Goal: Task Accomplishment & Management: Manage account settings

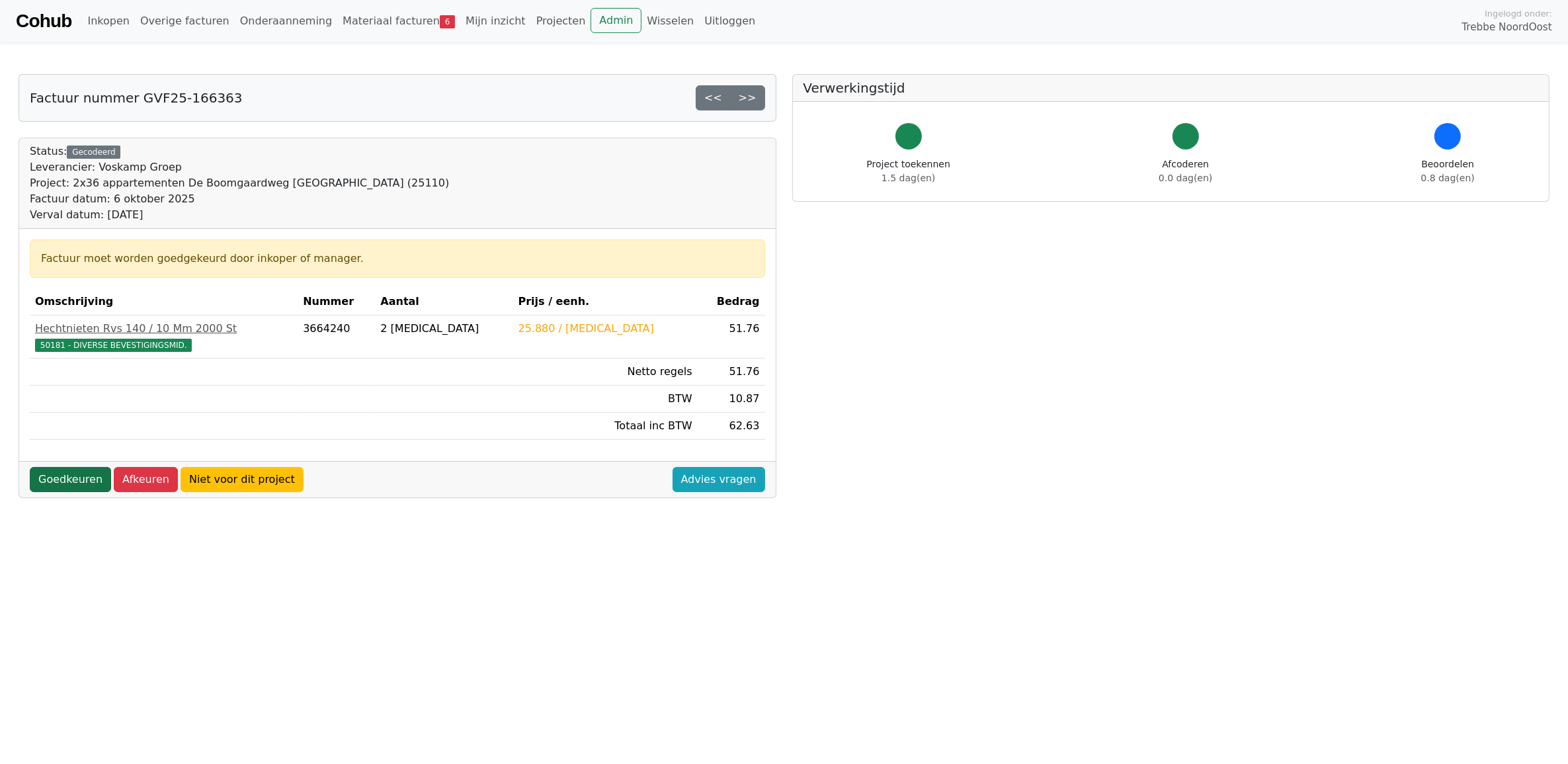
click at [76, 483] on link "Goedkeuren" at bounding box center [70, 480] width 82 height 25
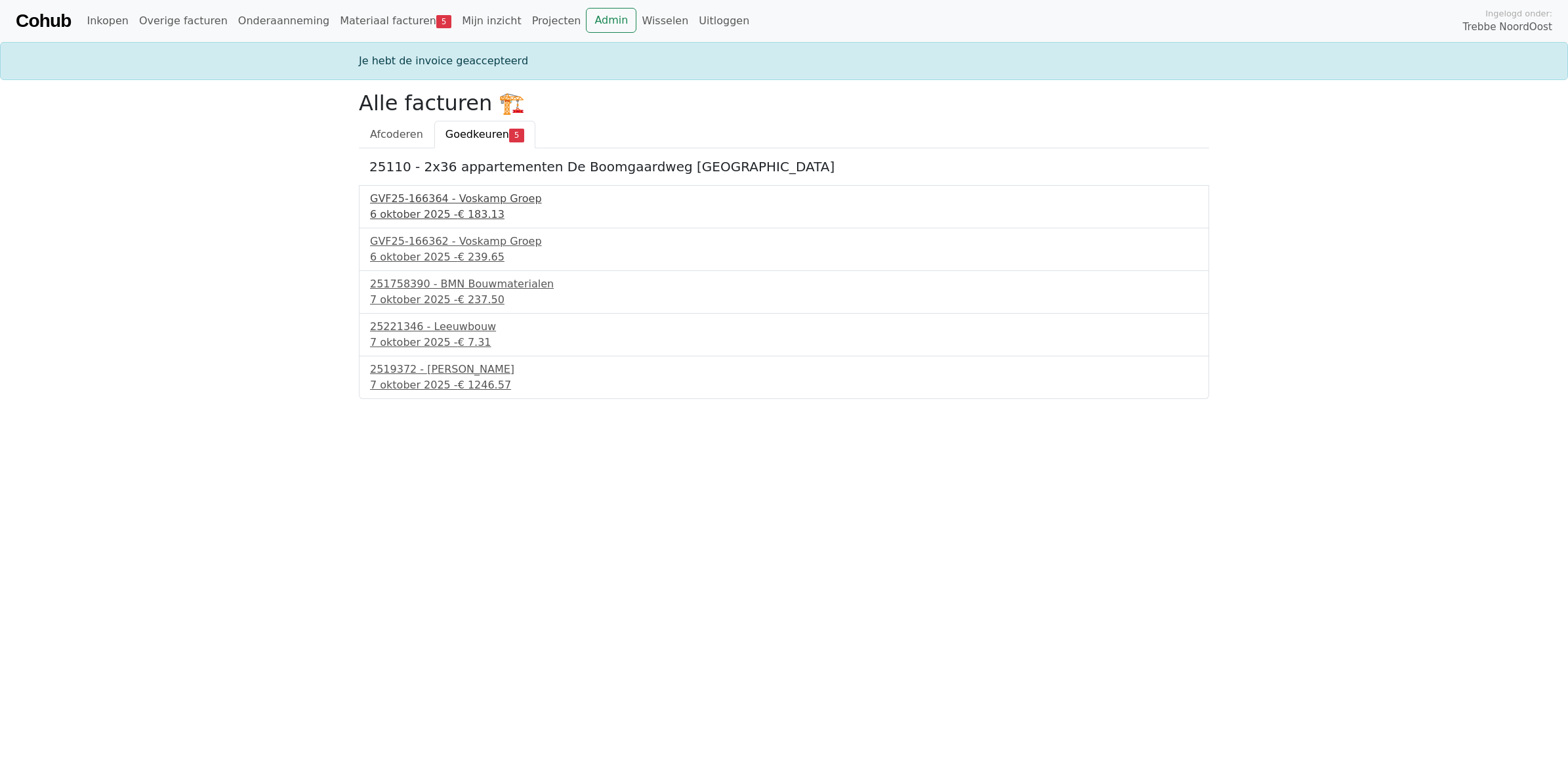
click at [443, 200] on div "GVF25-166364 - Voskamp Groep" at bounding box center [784, 199] width 828 height 16
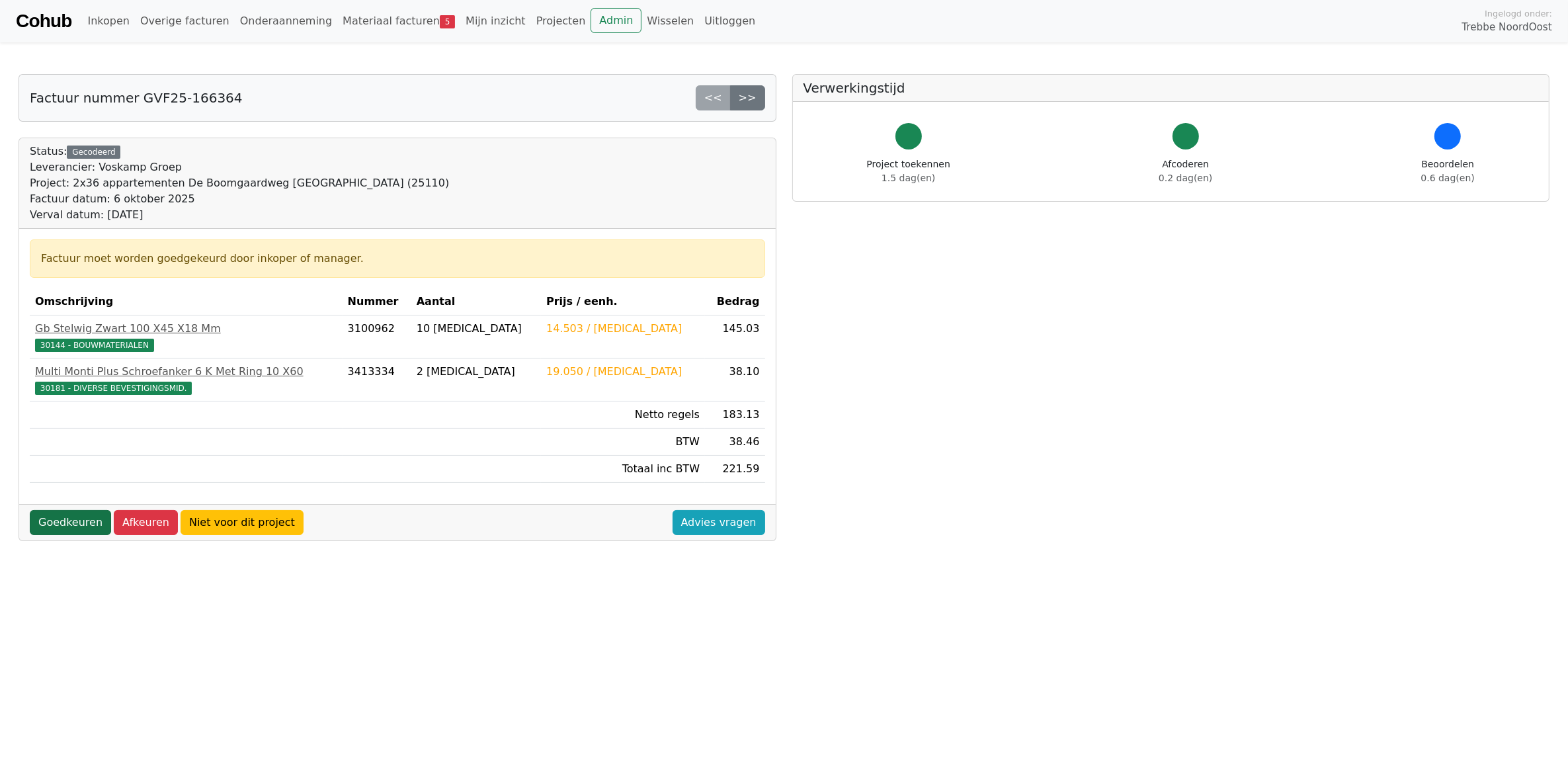
click at [78, 526] on link "Goedkeuren" at bounding box center [70, 522] width 82 height 25
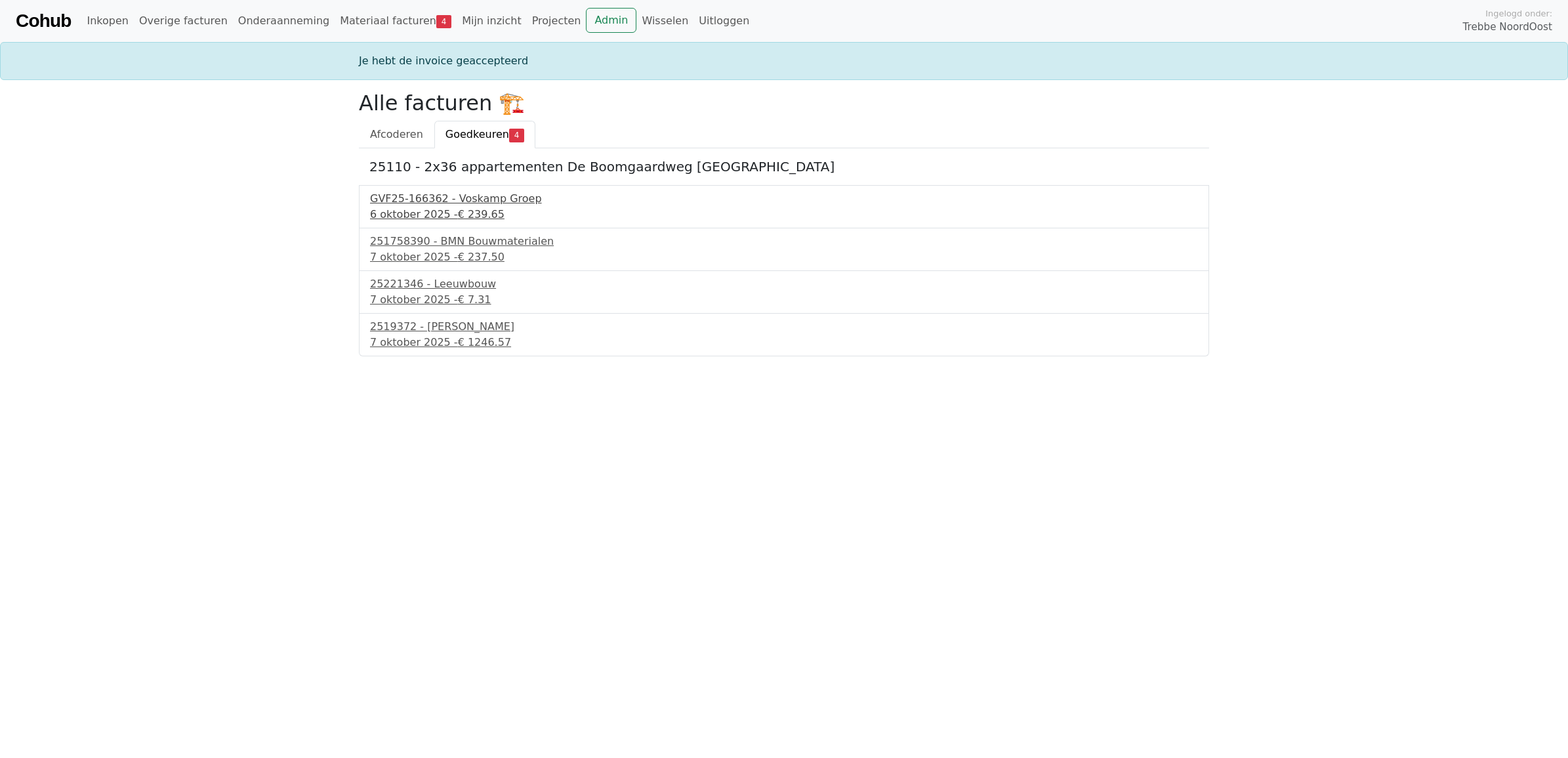
click at [443, 195] on div "GVF25-166362 - Voskamp Groep" at bounding box center [784, 199] width 828 height 16
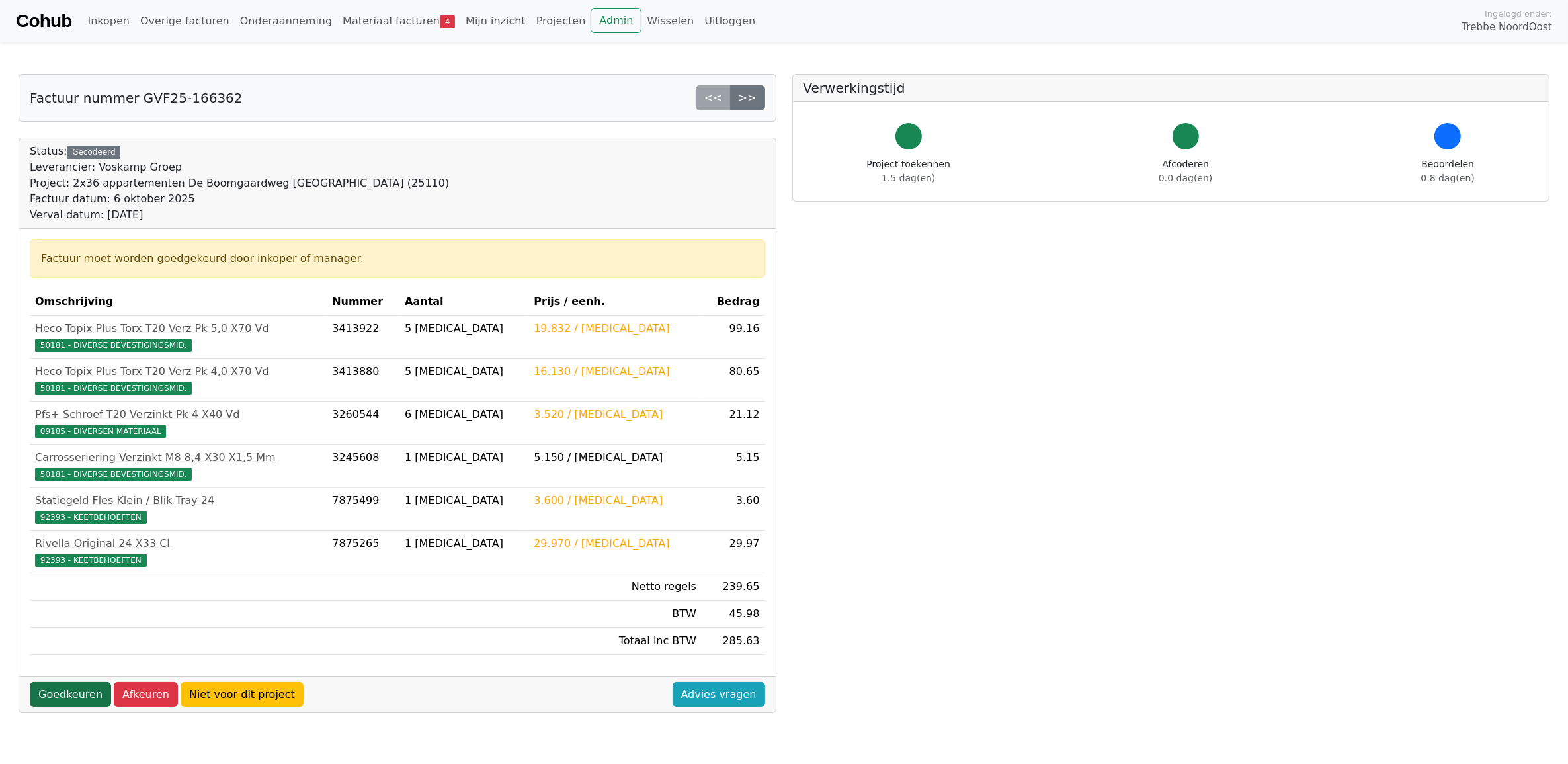
click at [70, 699] on link "Goedkeuren" at bounding box center [70, 694] width 82 height 25
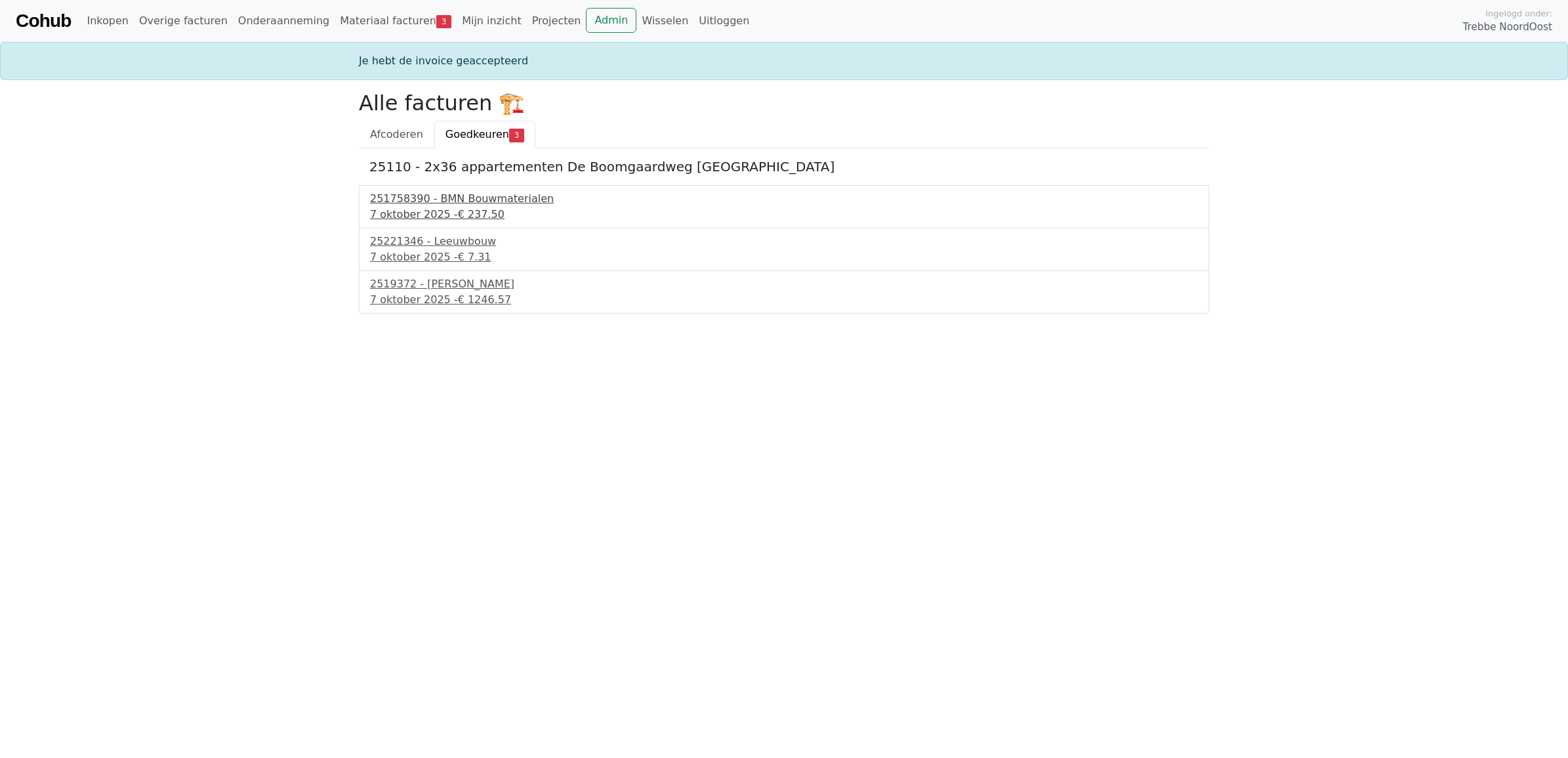
click at [486, 218] on span "€ 237.50" at bounding box center [481, 214] width 46 height 13
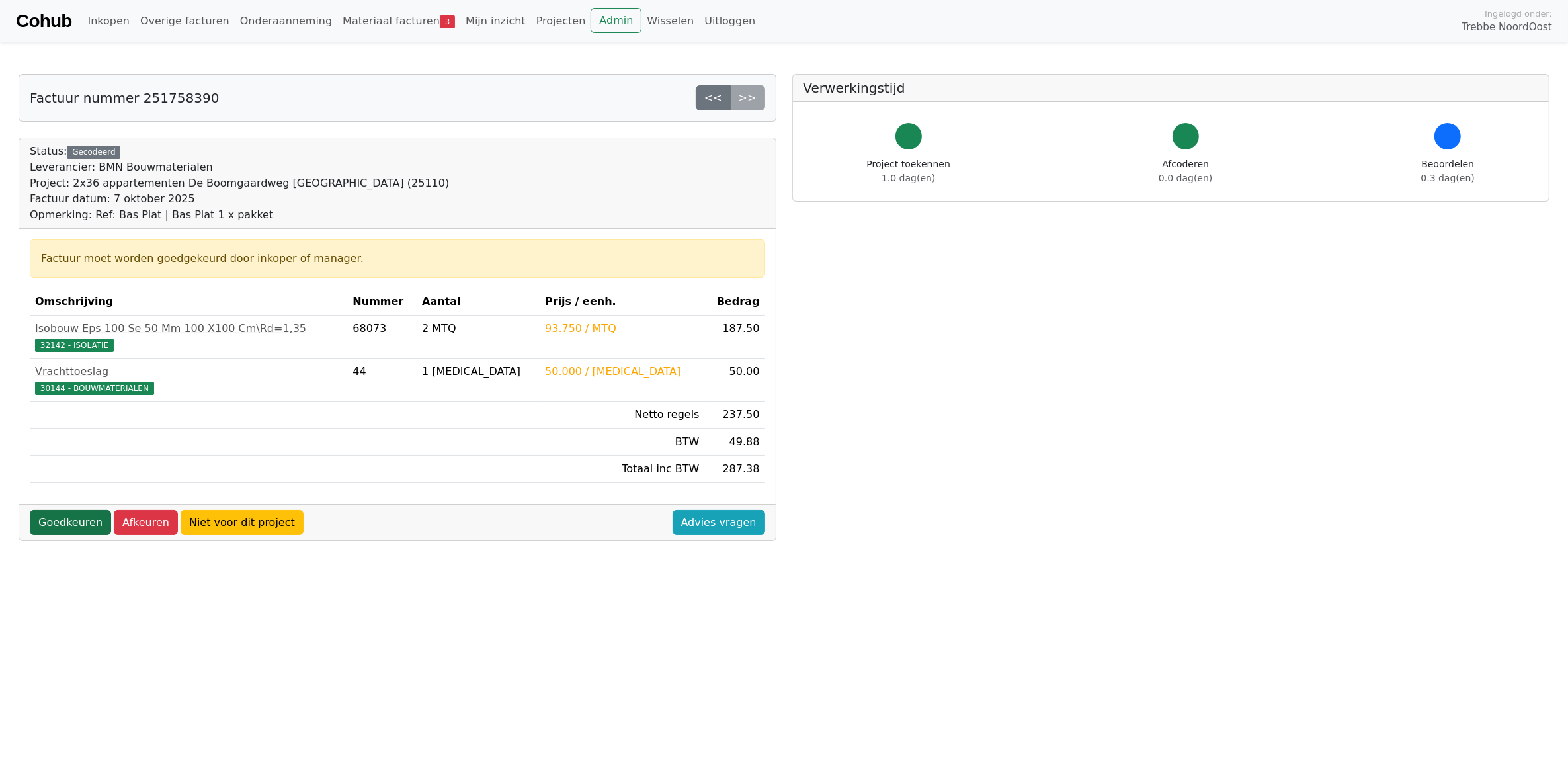
click at [73, 524] on link "Goedkeuren" at bounding box center [70, 522] width 82 height 25
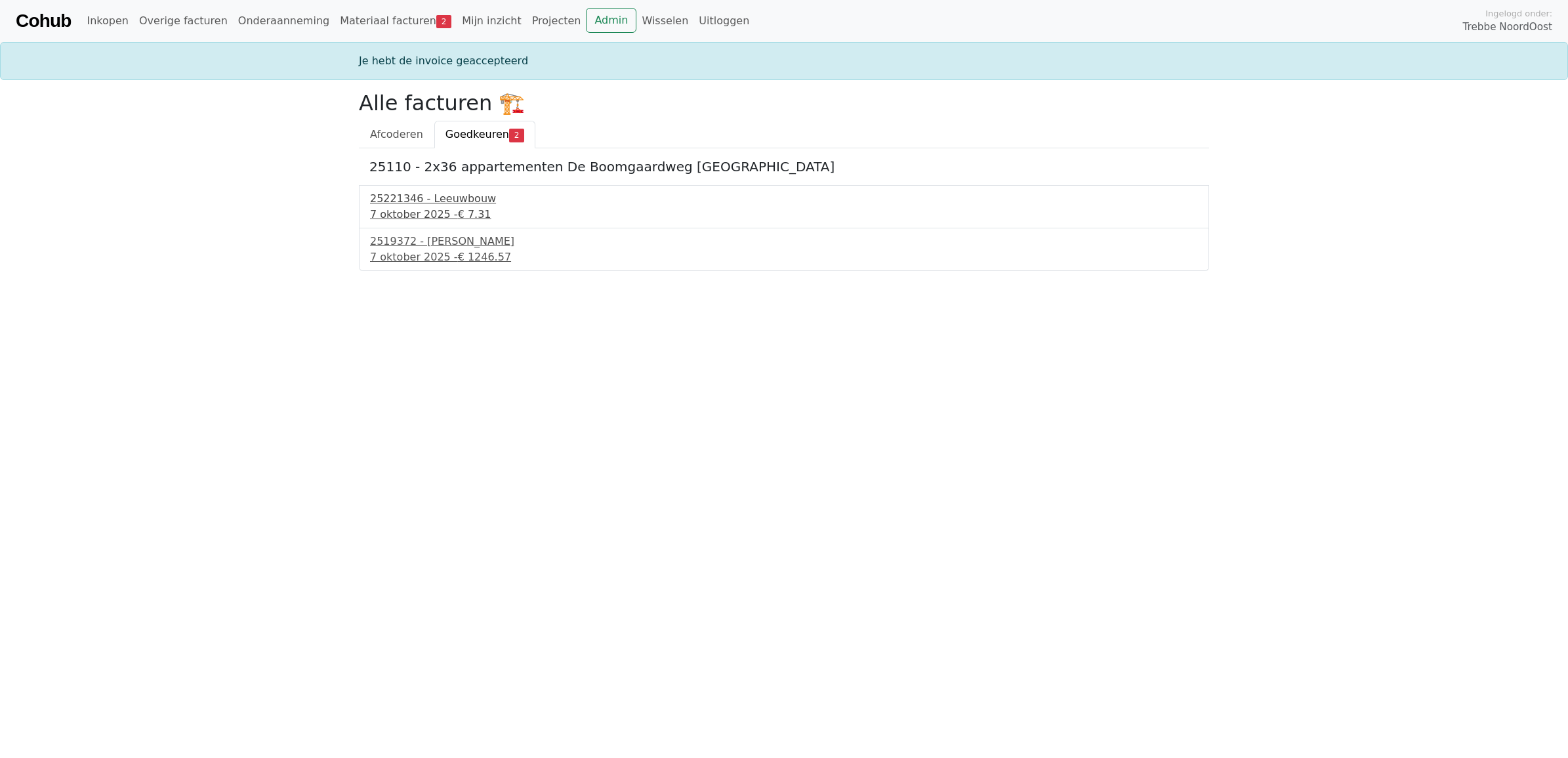
click at [469, 206] on div "25221346 - Leeuwbouw" at bounding box center [784, 199] width 828 height 16
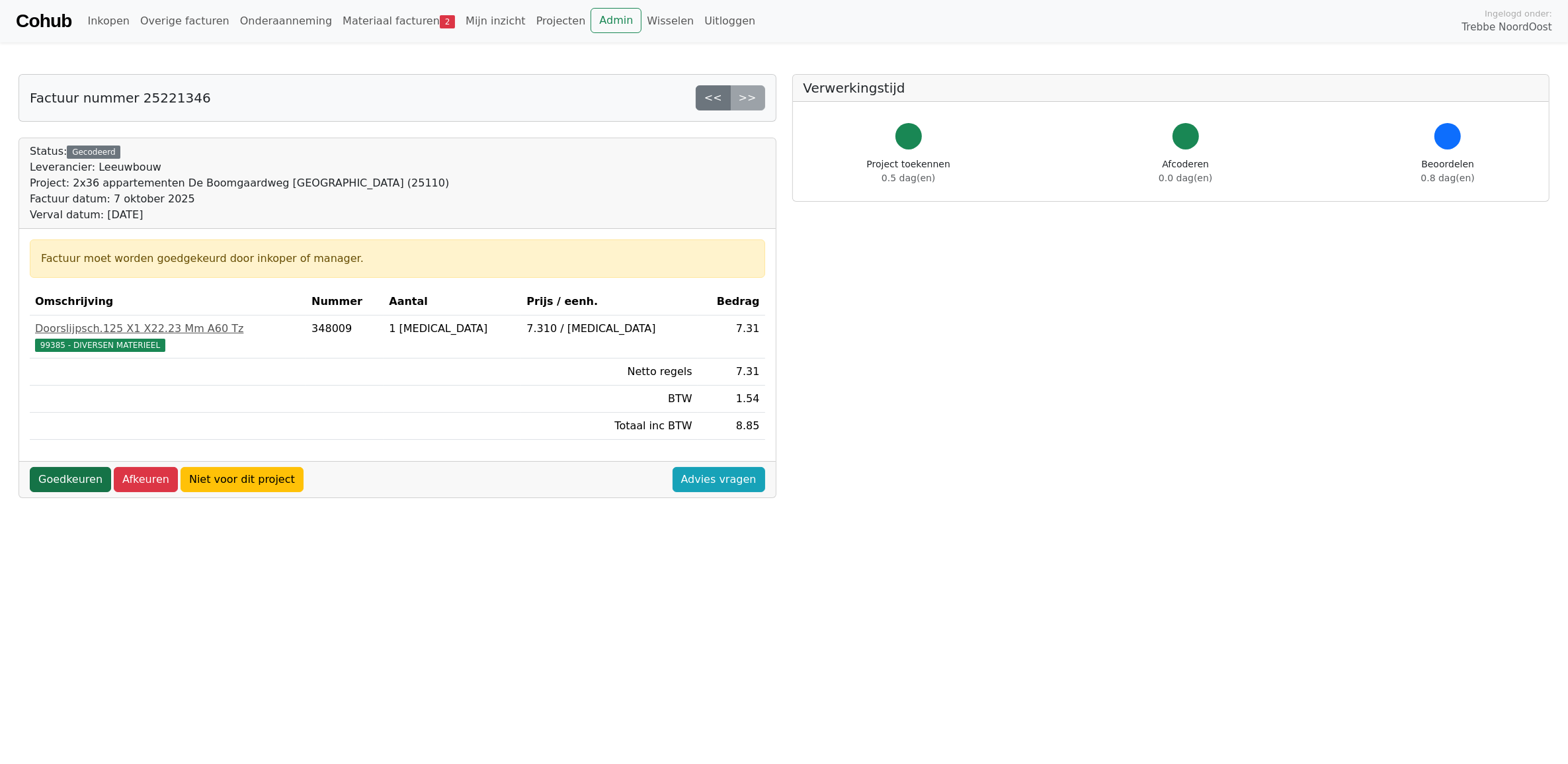
click at [63, 484] on link "Goedkeuren" at bounding box center [70, 480] width 82 height 25
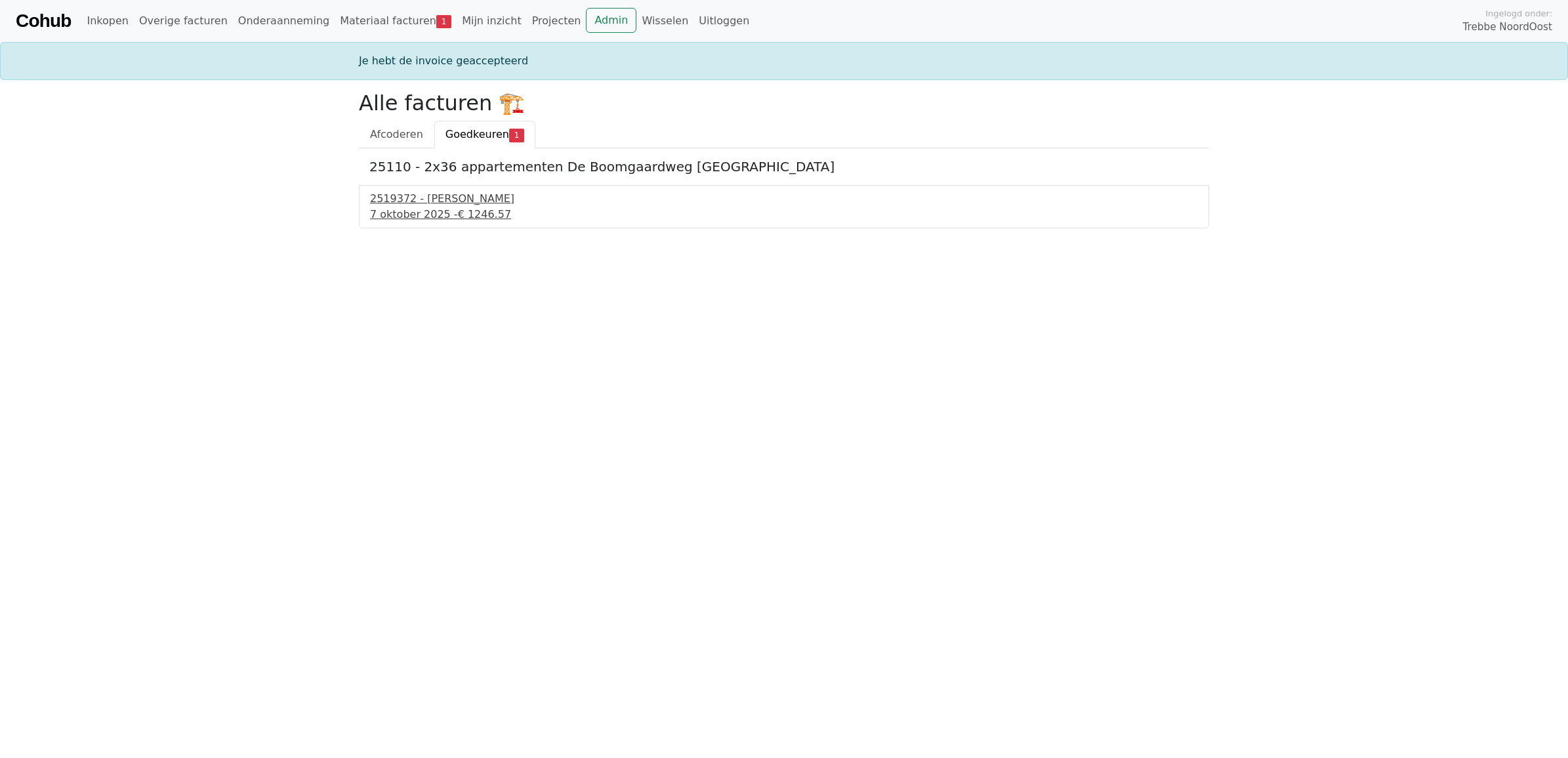
click at [483, 200] on div "2519372 - Kuiphuis Kraanverhuur" at bounding box center [784, 199] width 828 height 16
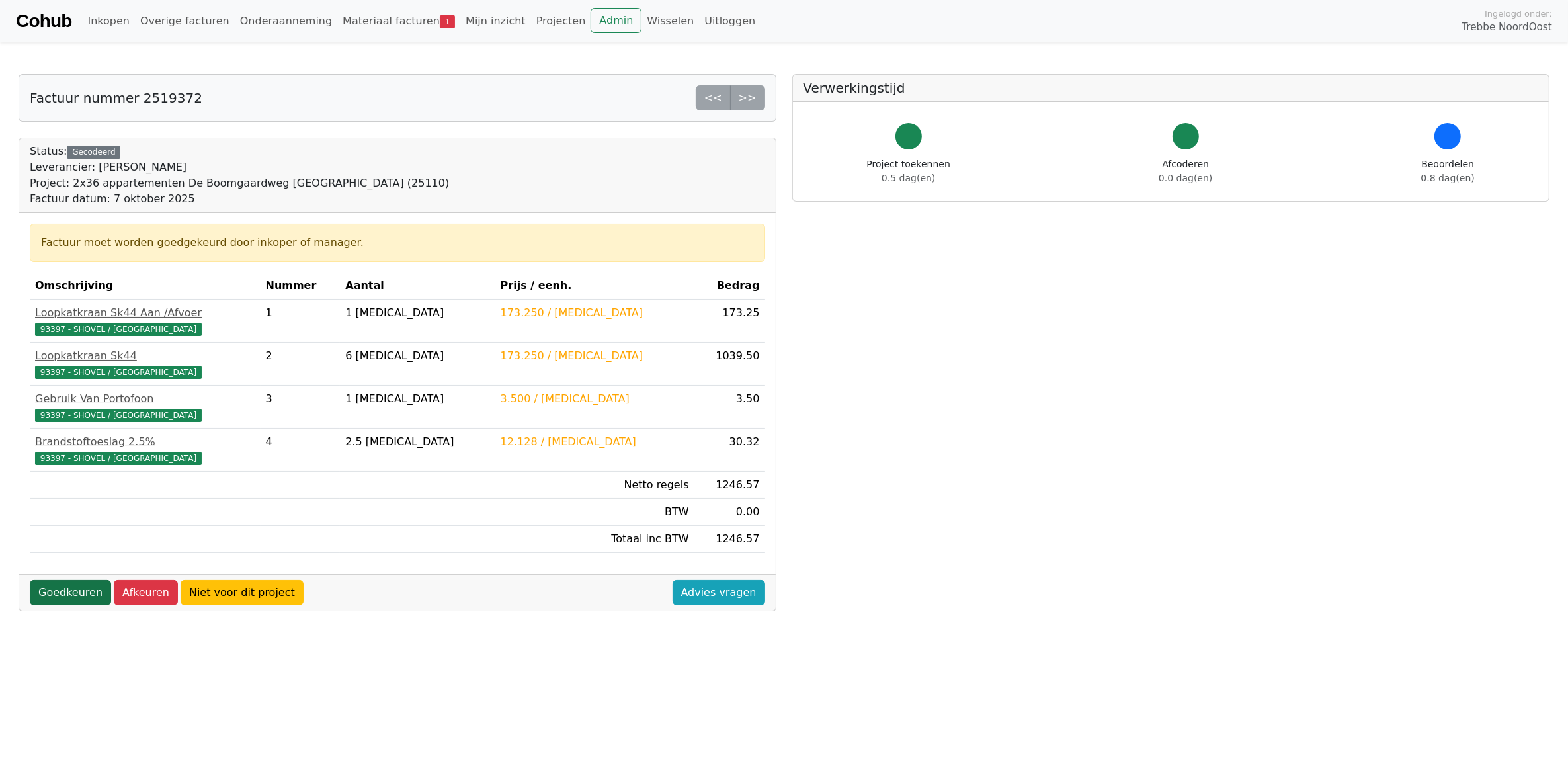
click at [86, 599] on link "Goedkeuren" at bounding box center [70, 593] width 82 height 25
